Goal: Task Accomplishment & Management: Manage account settings

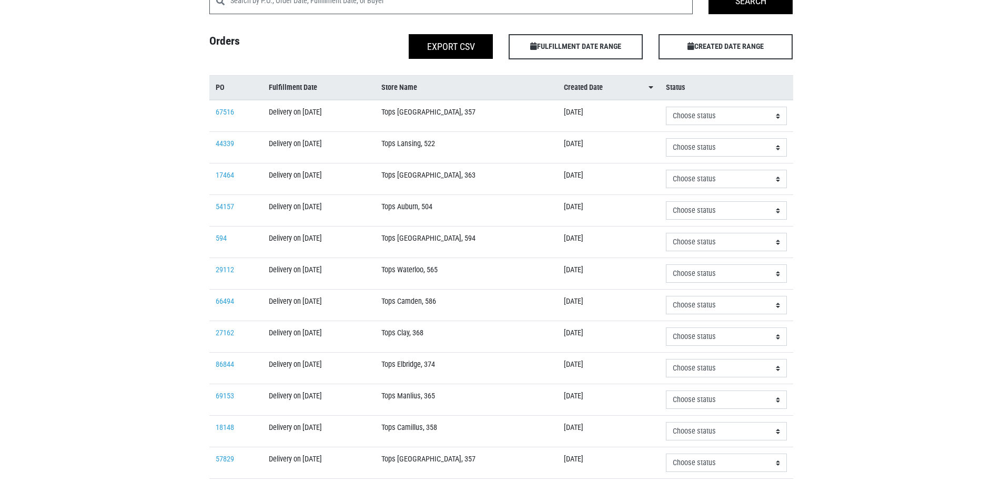
scroll to position [105, 0]
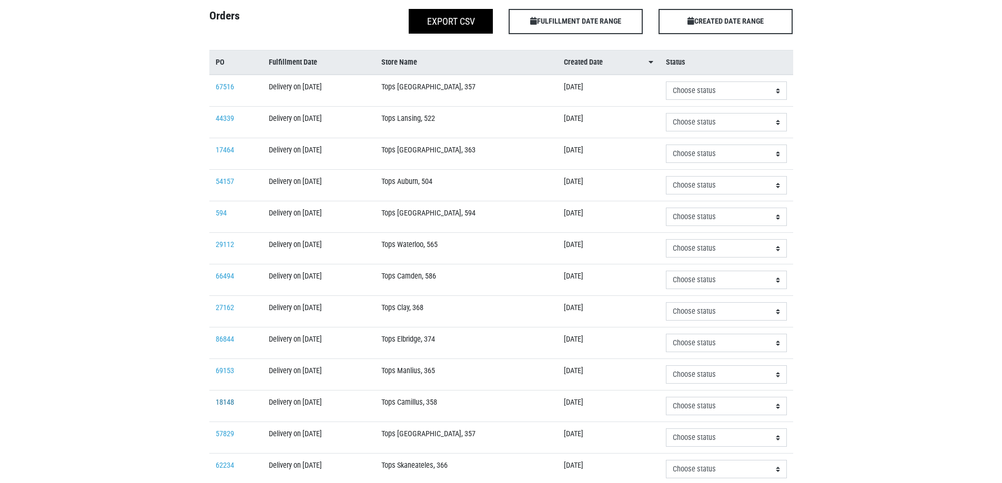
click at [229, 404] on link "18148" at bounding box center [225, 402] width 18 height 9
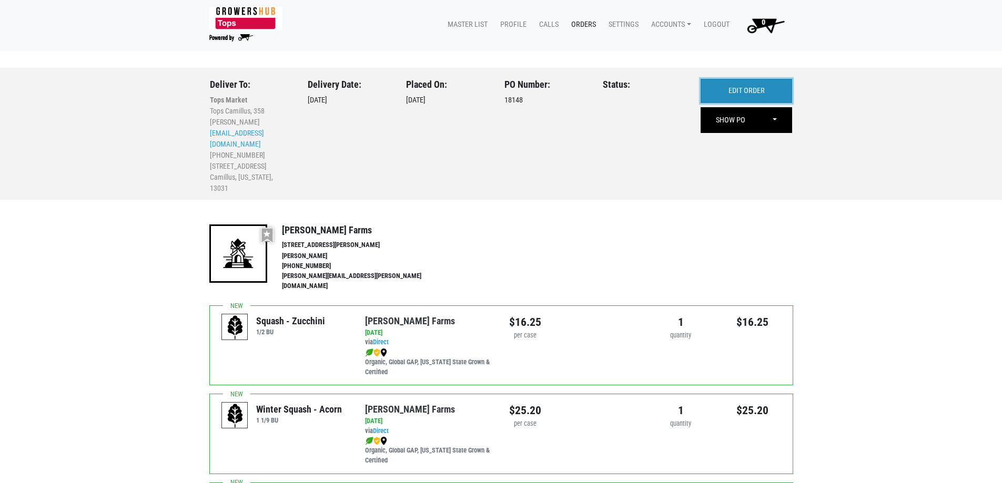
click at [734, 95] on link "EDIT ORDER" at bounding box center [747, 91] width 92 height 24
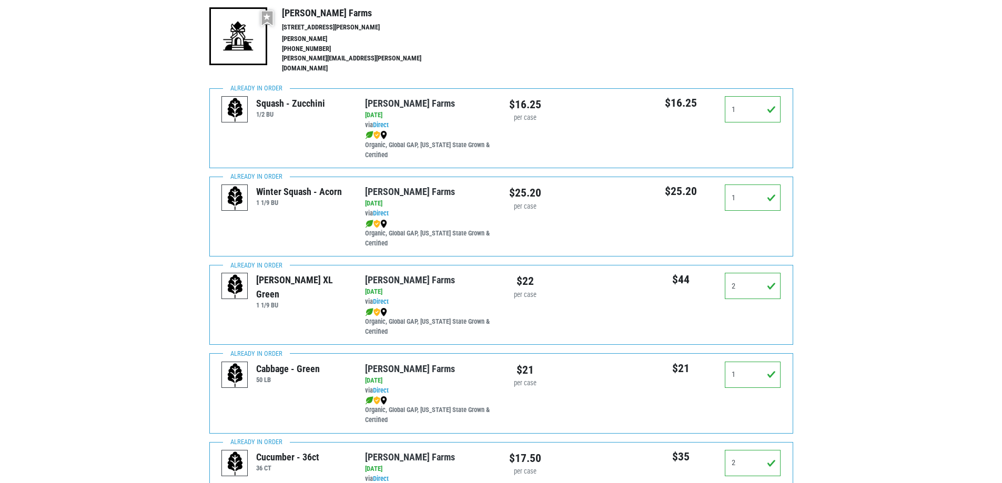
scroll to position [263, 0]
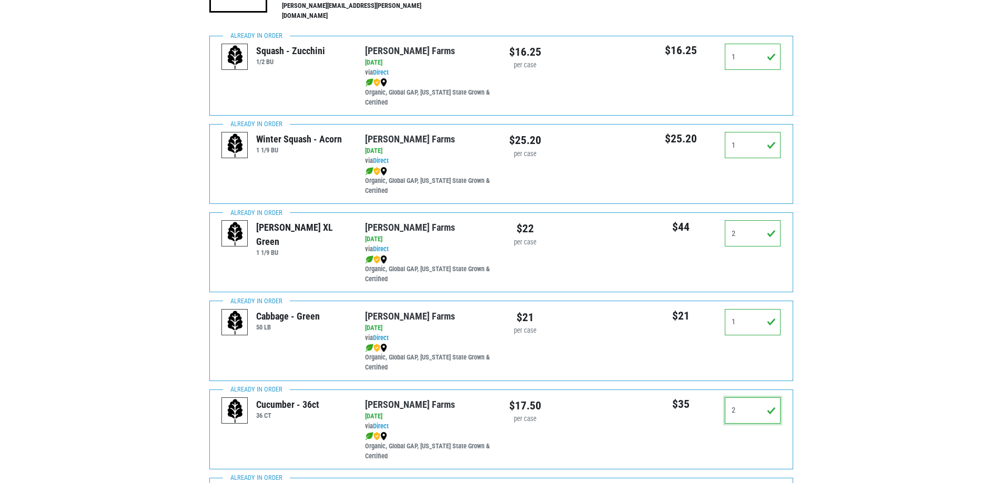
click at [750, 409] on input "2" at bounding box center [753, 411] width 56 height 26
click at [748, 409] on input "2" at bounding box center [753, 411] width 56 height 26
drag, startPoint x: 746, startPoint y: 410, endPoint x: 712, endPoint y: 415, distance: 35.1
click at [712, 415] on div "$35 2" at bounding box center [717, 415] width 144 height 35
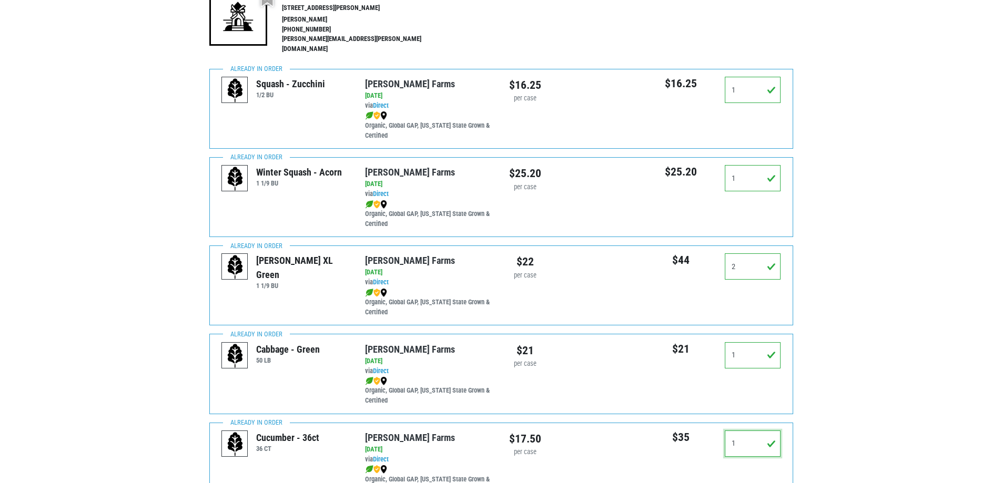
scroll to position [0, 0]
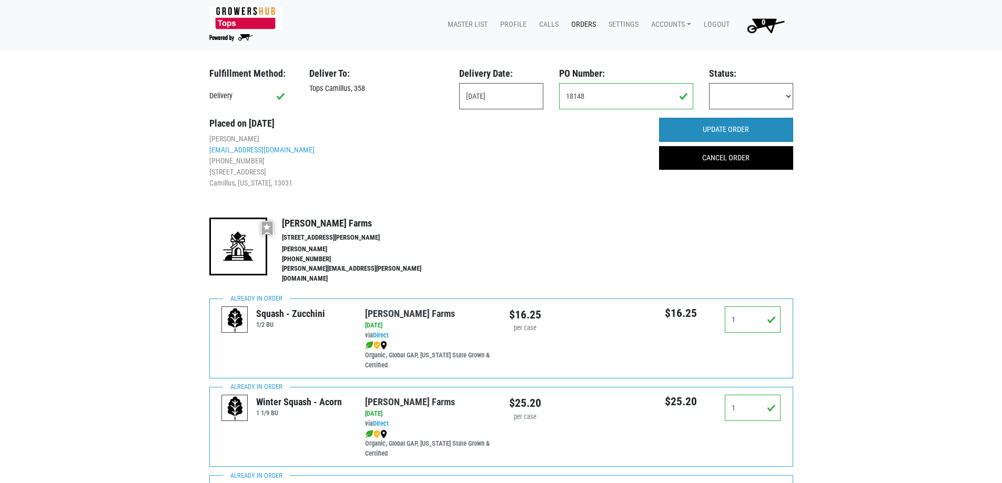
type input "1"
click at [754, 132] on input "UPDATE ORDER" at bounding box center [726, 130] width 134 height 24
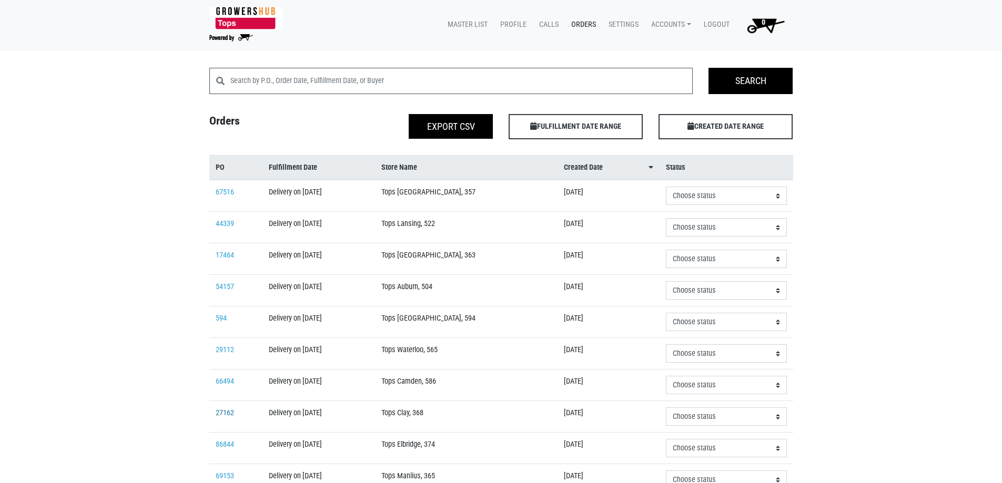
click at [230, 411] on link "27162" at bounding box center [225, 413] width 18 height 9
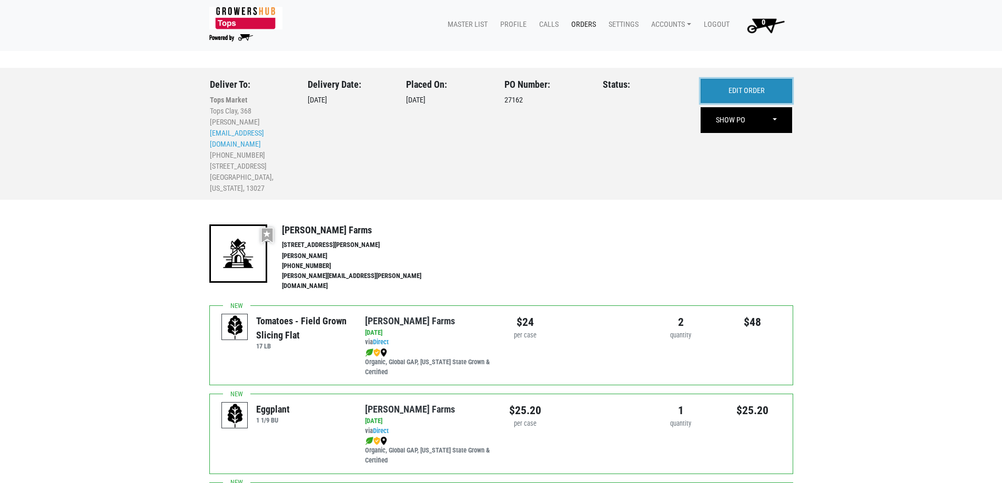
click at [757, 86] on link "EDIT ORDER" at bounding box center [747, 91] width 92 height 24
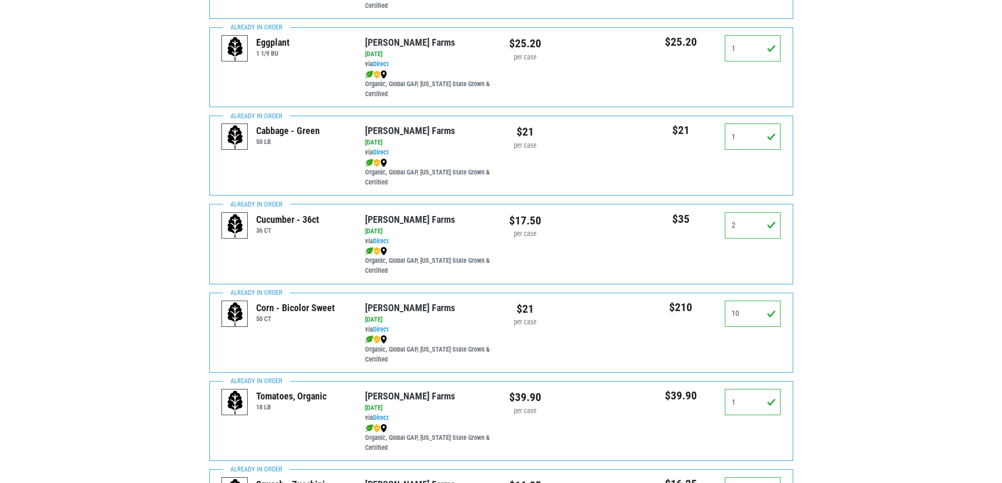
scroll to position [368, 0]
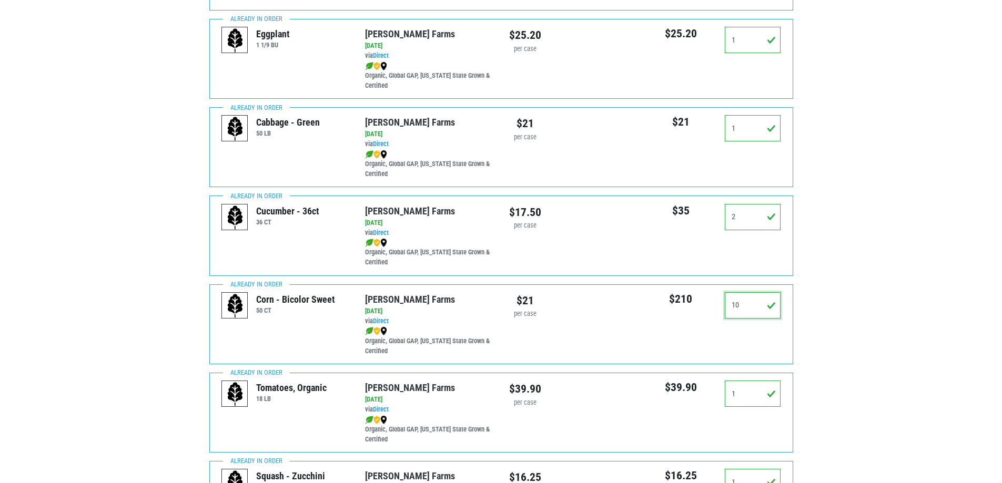
click at [748, 292] on input "10" at bounding box center [753, 305] width 56 height 26
drag, startPoint x: 746, startPoint y: 291, endPoint x: 622, endPoint y: 295, distance: 124.7
click at [620, 292] on div "Corn - Bicolor Sweet 50 CT [PERSON_NAME][GEOGRAPHIC_DATA] via Direct on [DATE] …" at bounding box center [501, 325] width 584 height 80
type input "8"
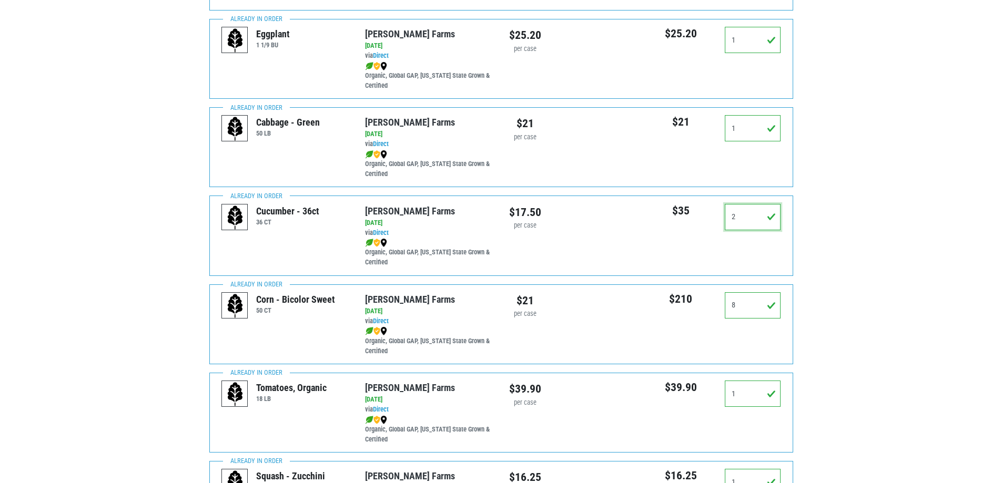
click at [736, 204] on input "2" at bounding box center [753, 217] width 56 height 26
drag, startPoint x: 736, startPoint y: 204, endPoint x: 721, endPoint y: 210, distance: 17.2
click at [721, 210] on div "2" at bounding box center [753, 221] width 72 height 35
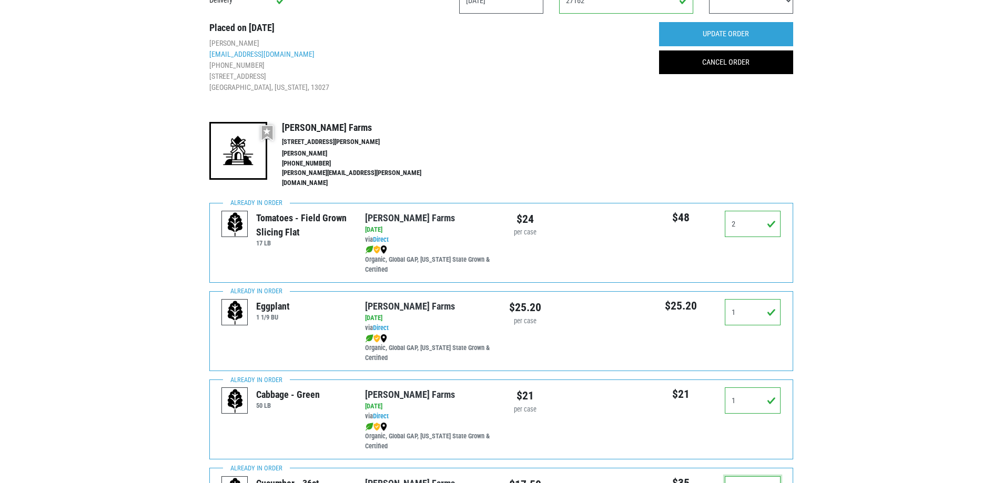
scroll to position [0, 0]
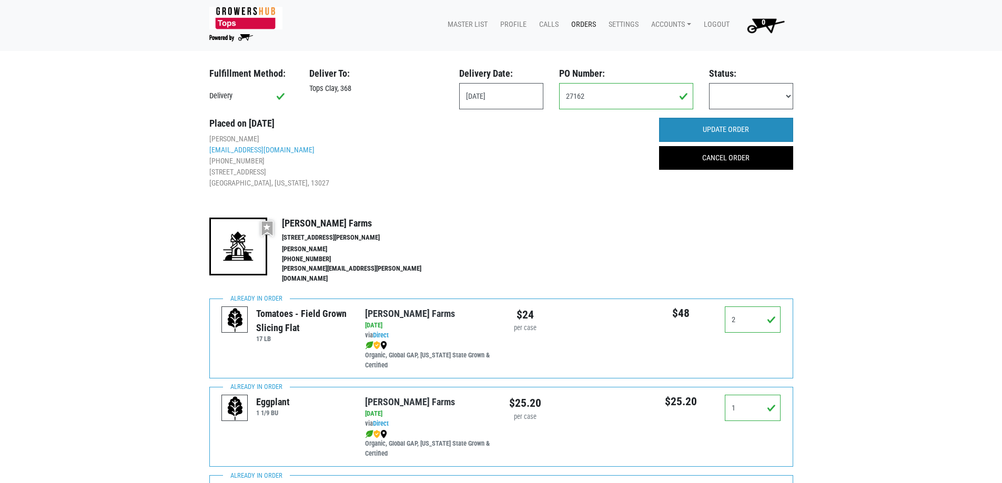
type input "1"
click at [772, 134] on input "UPDATE ORDER" at bounding box center [726, 130] width 134 height 24
